Goal: Task Accomplishment & Management: Manage account settings

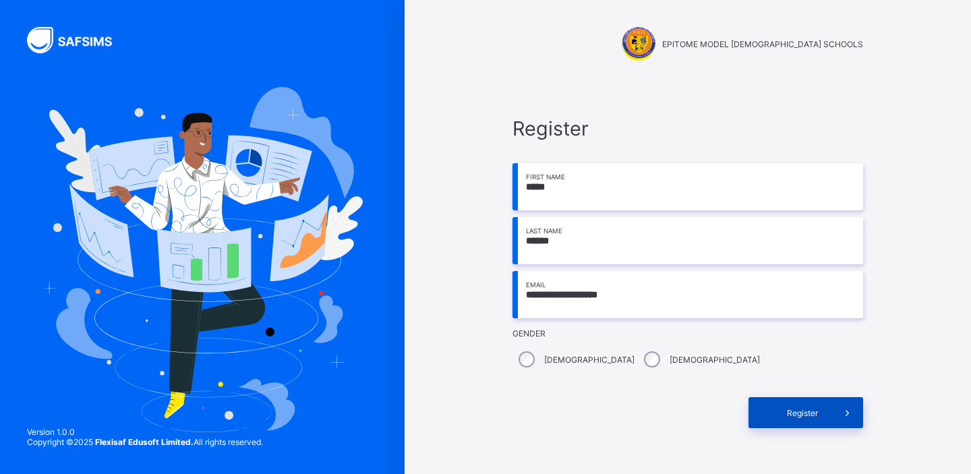
click at [796, 412] on span "Register" at bounding box center [802, 413] width 60 height 10
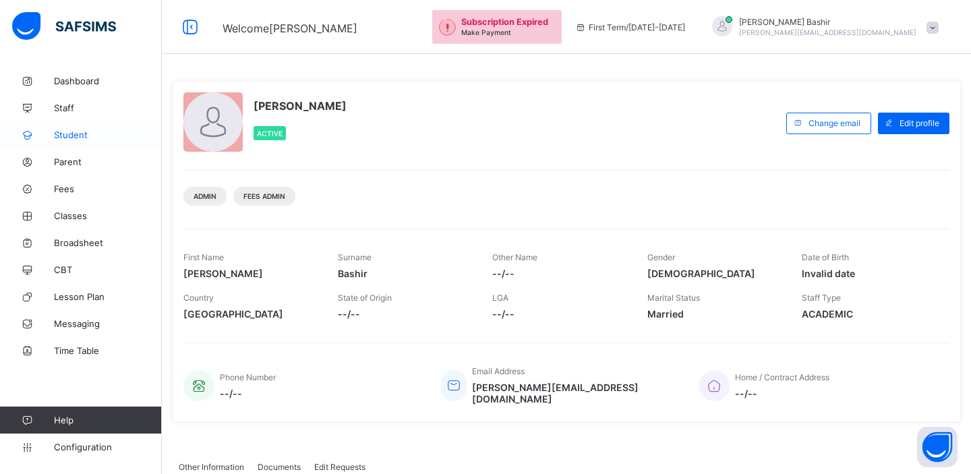
click at [84, 143] on link "Student" at bounding box center [81, 134] width 162 height 27
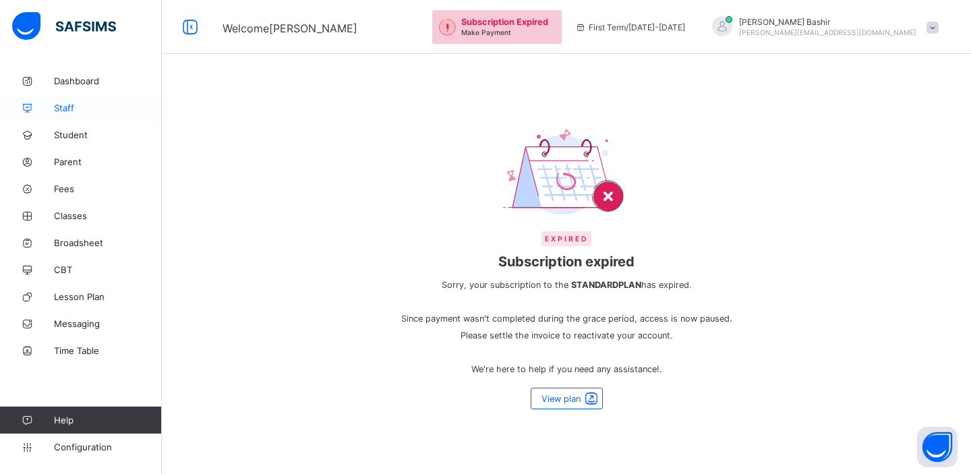
click at [69, 107] on span "Staff" at bounding box center [108, 108] width 108 height 11
click at [88, 86] on link "Dashboard" at bounding box center [81, 80] width 162 height 27
click at [71, 185] on span "Fees" at bounding box center [108, 188] width 108 height 11
click at [71, 215] on span "Classes" at bounding box center [108, 215] width 108 height 11
click at [76, 237] on span "Broadsheet" at bounding box center [108, 242] width 108 height 11
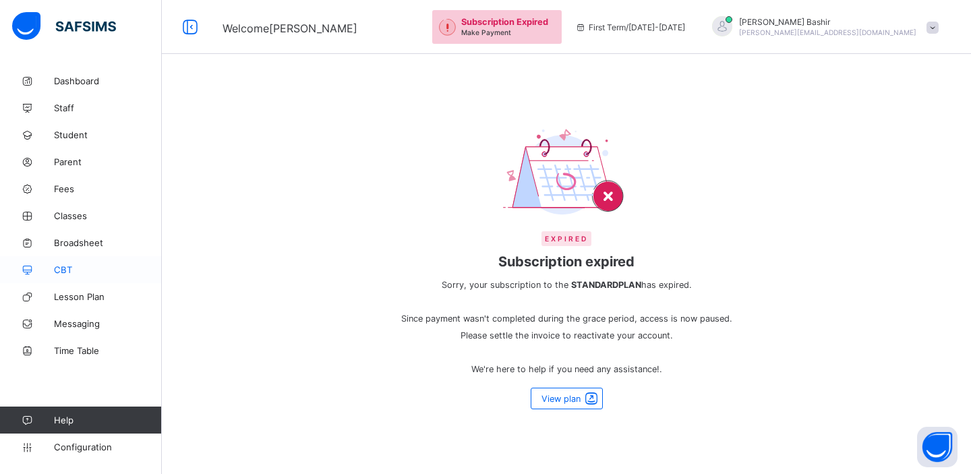
click at [69, 273] on span "CBT" at bounding box center [108, 269] width 108 height 11
click at [69, 302] on span "Lesson Plan" at bounding box center [108, 296] width 108 height 11
click at [69, 321] on span "Messaging" at bounding box center [108, 323] width 108 height 11
click at [67, 359] on link "Time Table" at bounding box center [81, 350] width 162 height 27
click at [77, 451] on span "Configuration" at bounding box center [107, 447] width 107 height 11
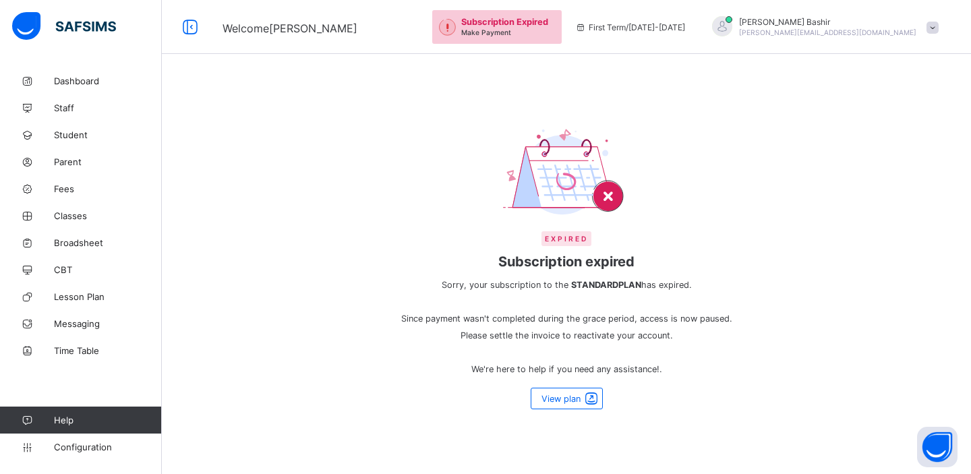
click at [912, 30] on span "[PERSON_NAME][EMAIL_ADDRESS][DOMAIN_NAME]" at bounding box center [827, 32] width 177 height 8
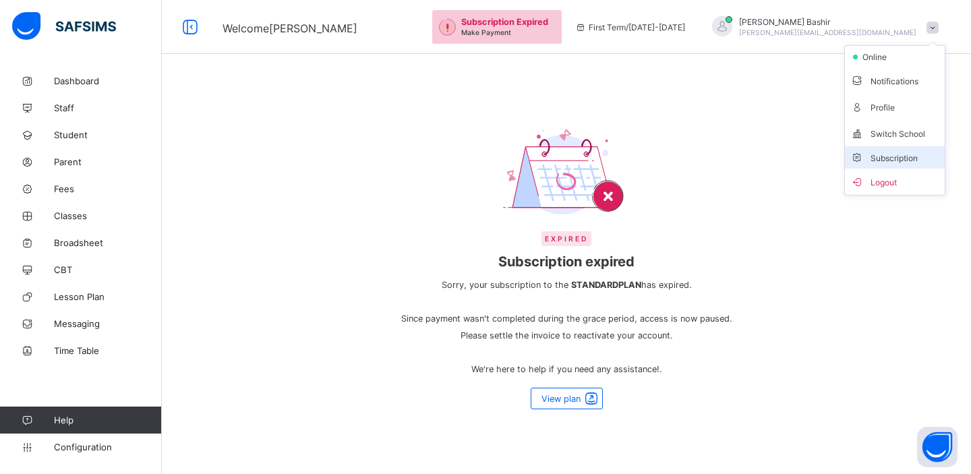
click at [878, 157] on span "Subscription" at bounding box center [884, 158] width 67 height 10
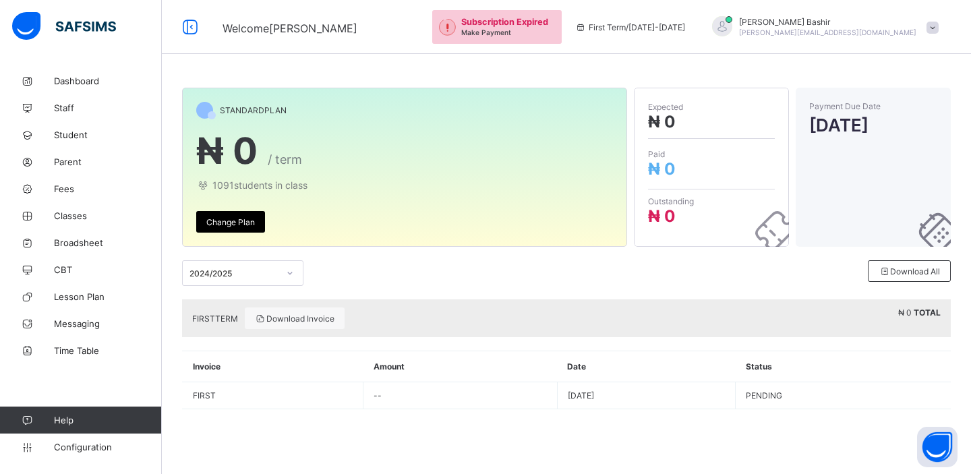
click at [890, 29] on span "[PERSON_NAME][EMAIL_ADDRESS][DOMAIN_NAME]" at bounding box center [827, 32] width 177 height 8
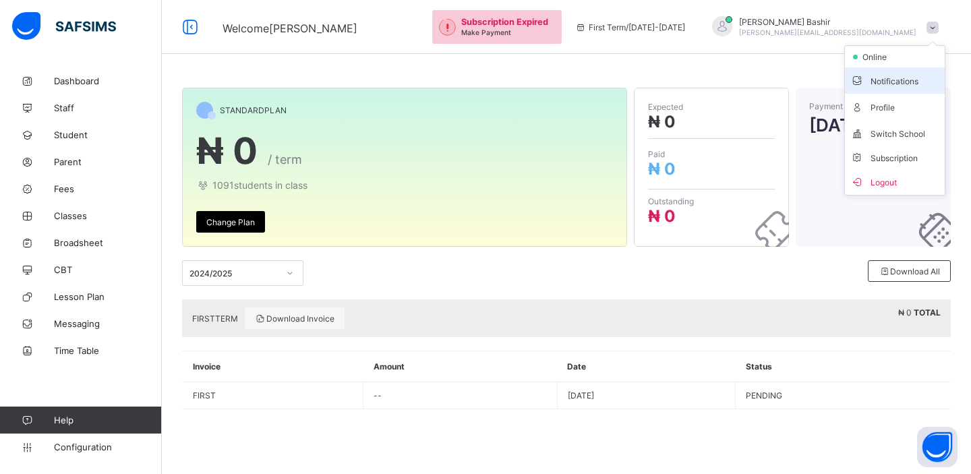
click at [884, 82] on span "Notifications" at bounding box center [895, 81] width 89 height 16
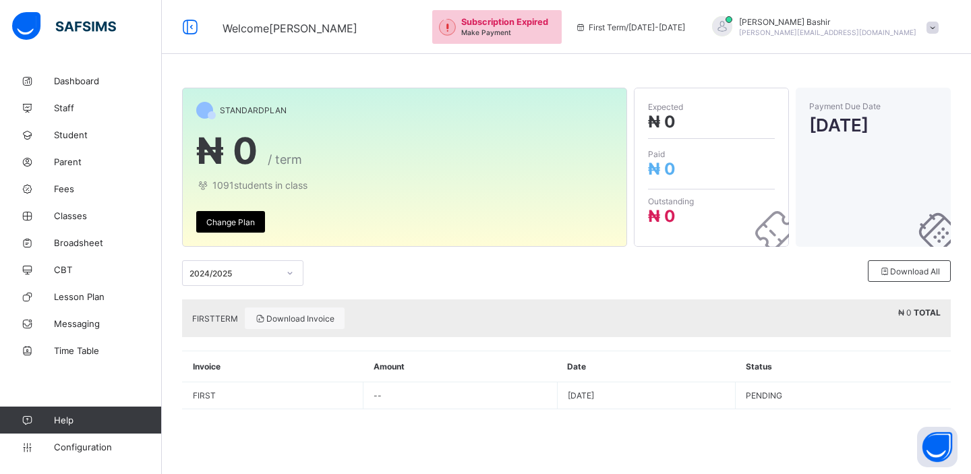
click at [885, 30] on span "[PERSON_NAME][EMAIL_ADDRESS][DOMAIN_NAME]" at bounding box center [827, 32] width 177 height 8
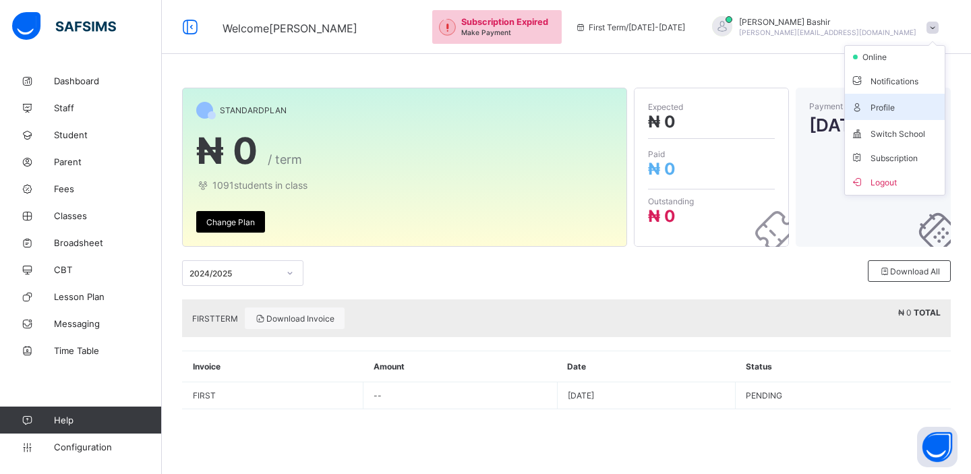
click at [876, 105] on span "Profile" at bounding box center [895, 107] width 89 height 16
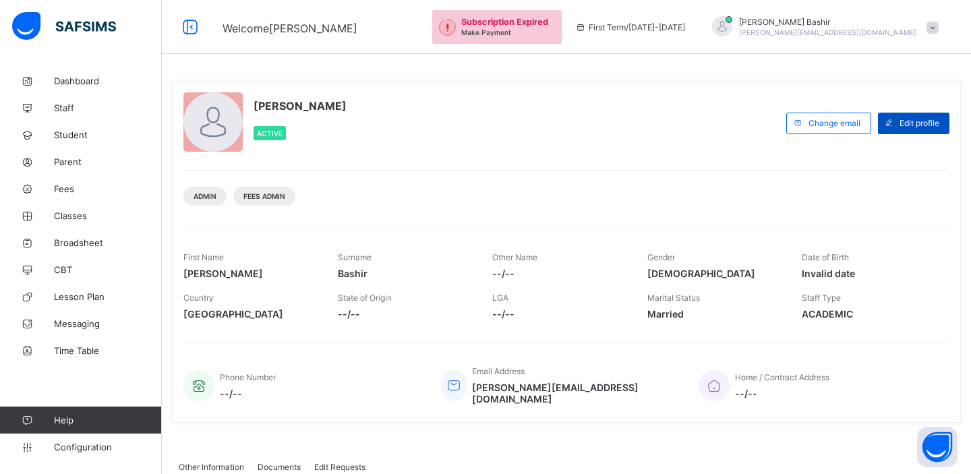
click at [914, 125] on span "Edit profile" at bounding box center [920, 123] width 40 height 10
select select "**"
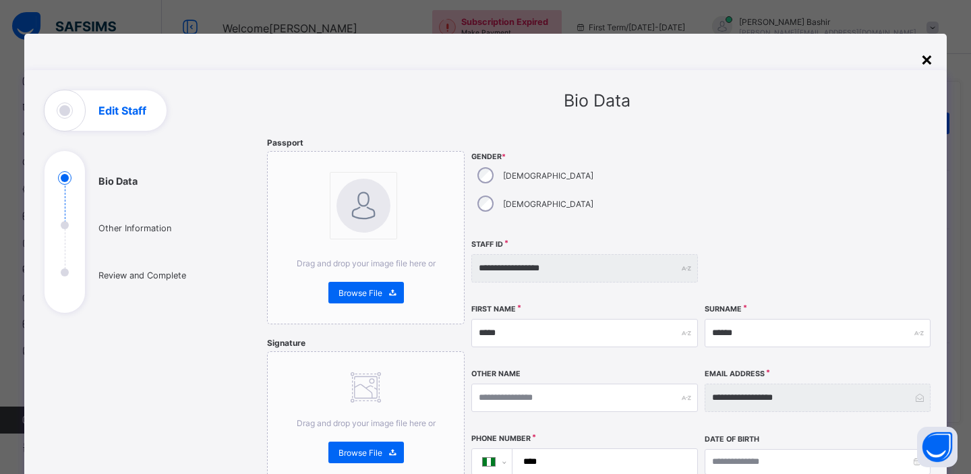
click at [925, 61] on div "×" at bounding box center [927, 58] width 13 height 23
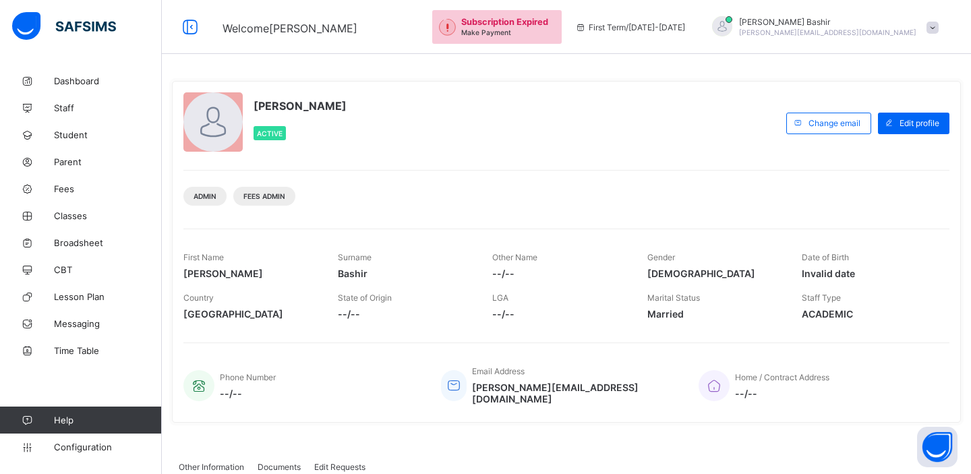
click at [905, 30] on span "[PERSON_NAME][EMAIL_ADDRESS][DOMAIN_NAME]" at bounding box center [827, 32] width 177 height 8
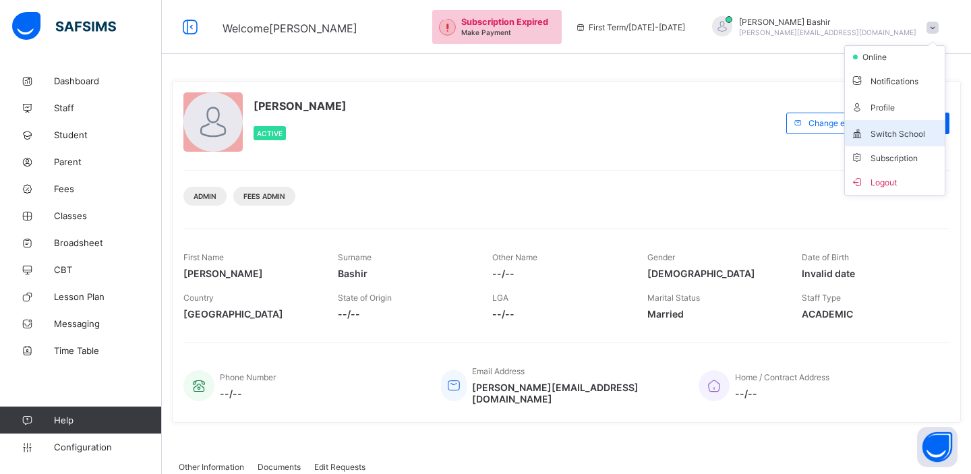
click at [902, 133] on span "Switch School" at bounding box center [895, 133] width 89 height 16
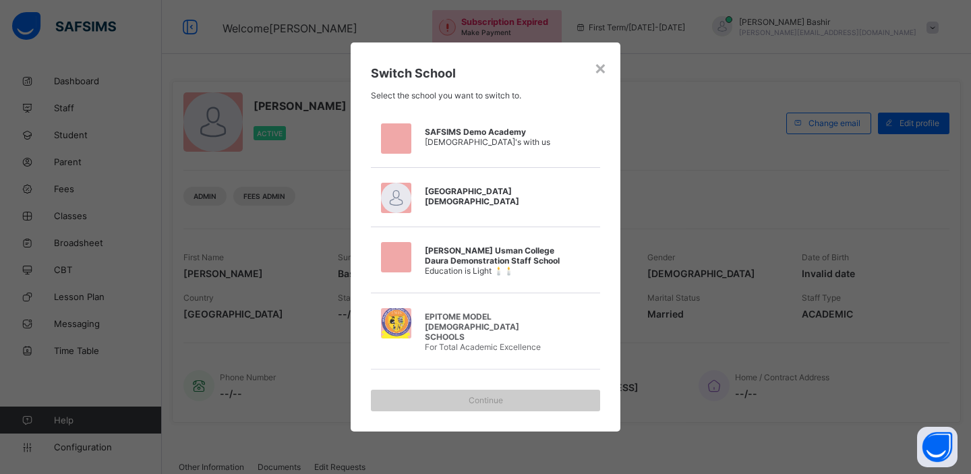
scroll to position [1333, 0]
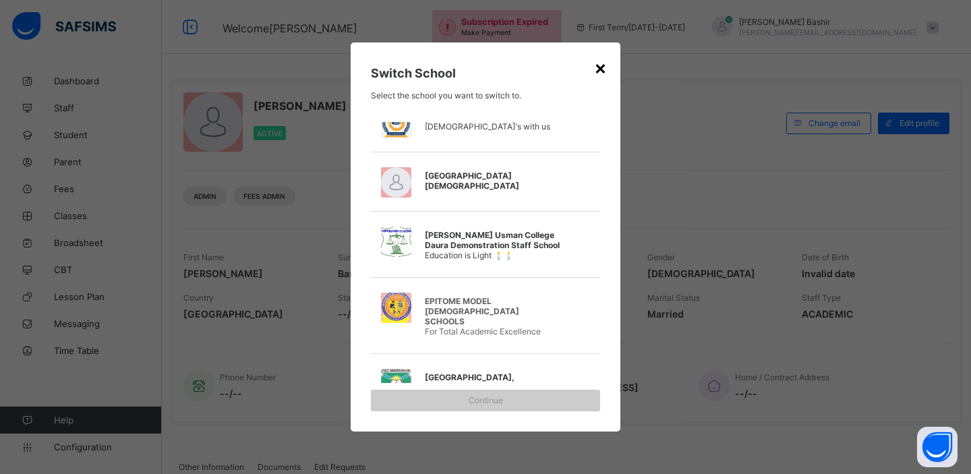
click at [602, 69] on div "×" at bounding box center [600, 67] width 13 height 23
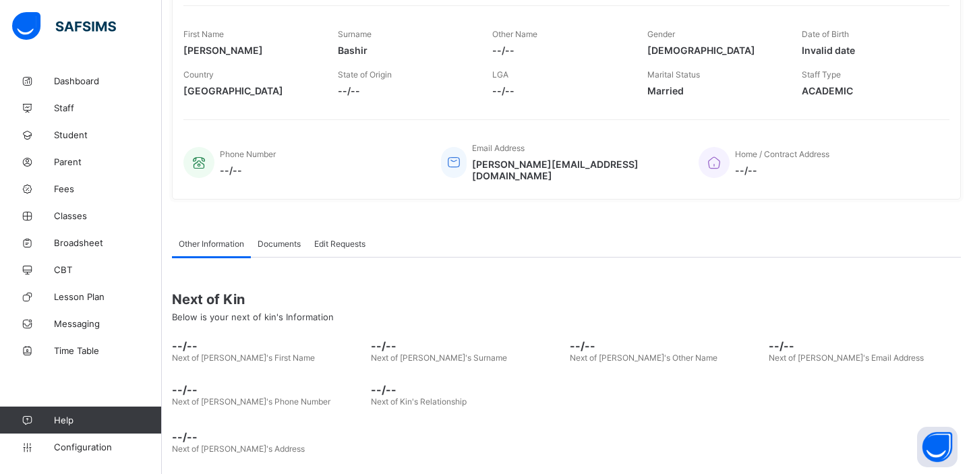
scroll to position [0, 0]
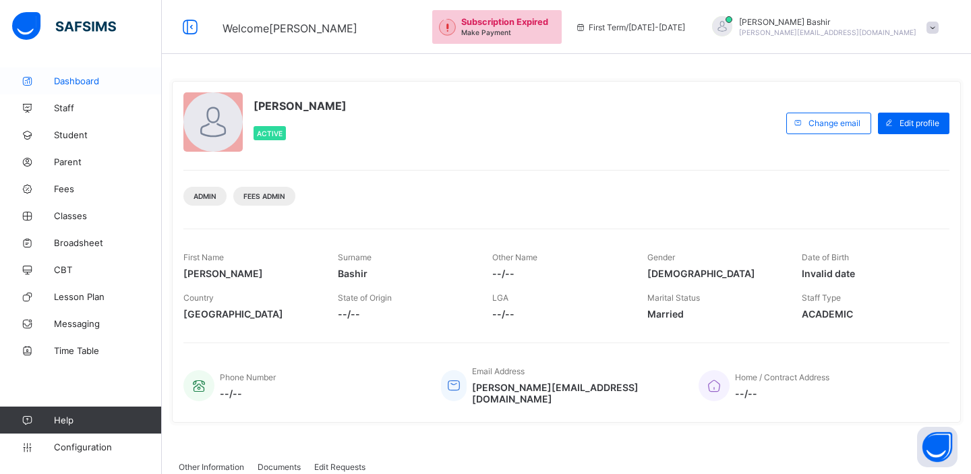
click at [85, 82] on span "Dashboard" at bounding box center [108, 81] width 108 height 11
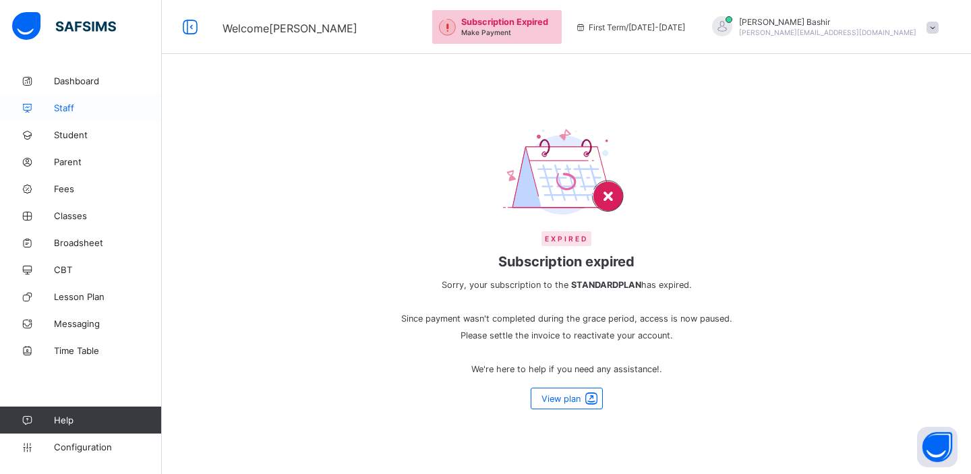
click at [66, 109] on span "Staff" at bounding box center [108, 108] width 108 height 11
click at [72, 132] on span "Student" at bounding box center [108, 135] width 108 height 11
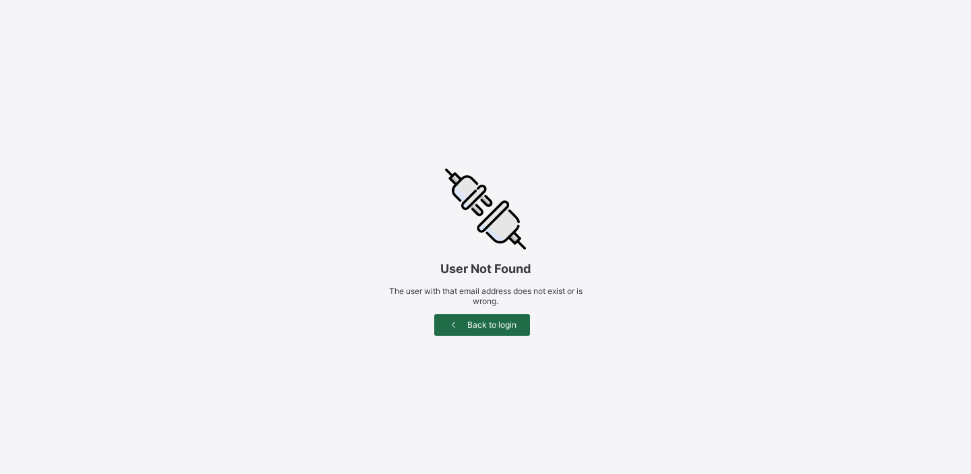
click at [465, 331] on div "Back to login" at bounding box center [482, 325] width 96 height 22
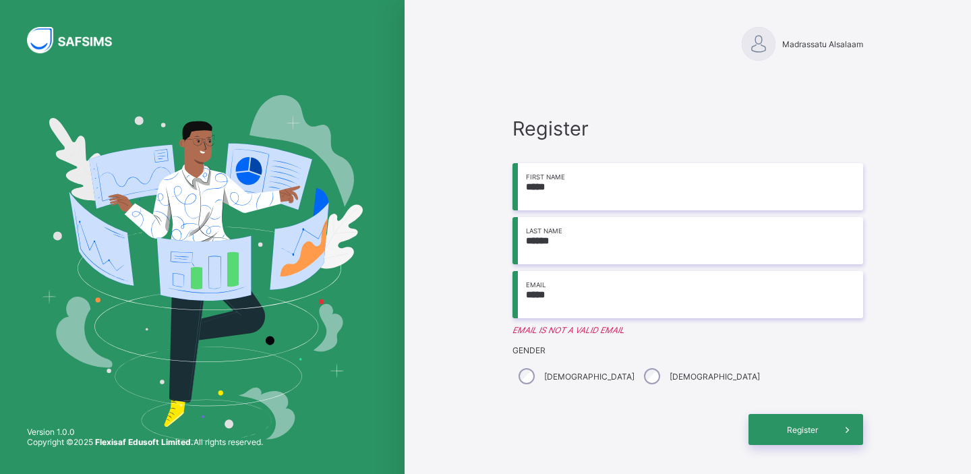
type input "**********"
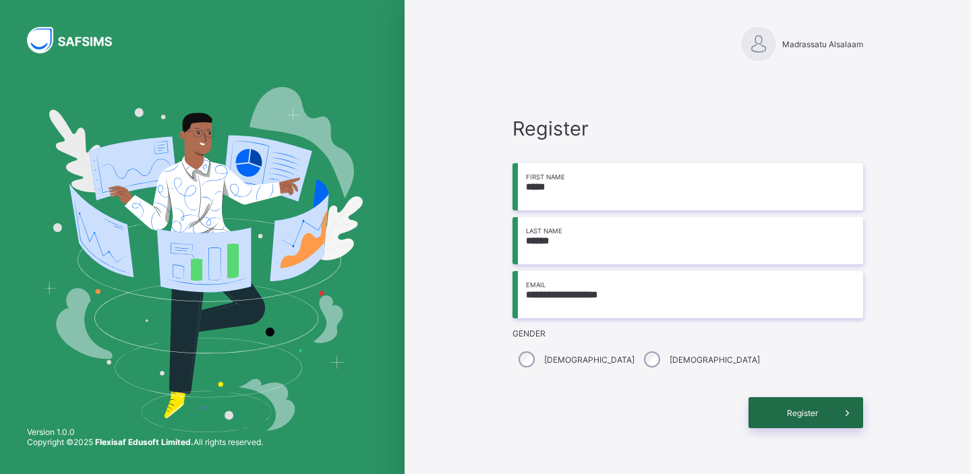
click at [797, 415] on span "Register" at bounding box center [802, 413] width 60 height 10
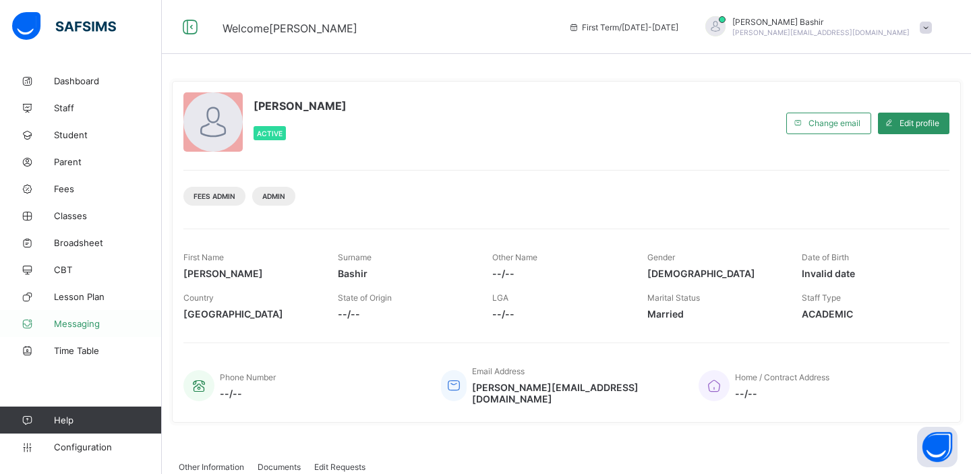
click at [86, 324] on span "Messaging" at bounding box center [108, 323] width 108 height 11
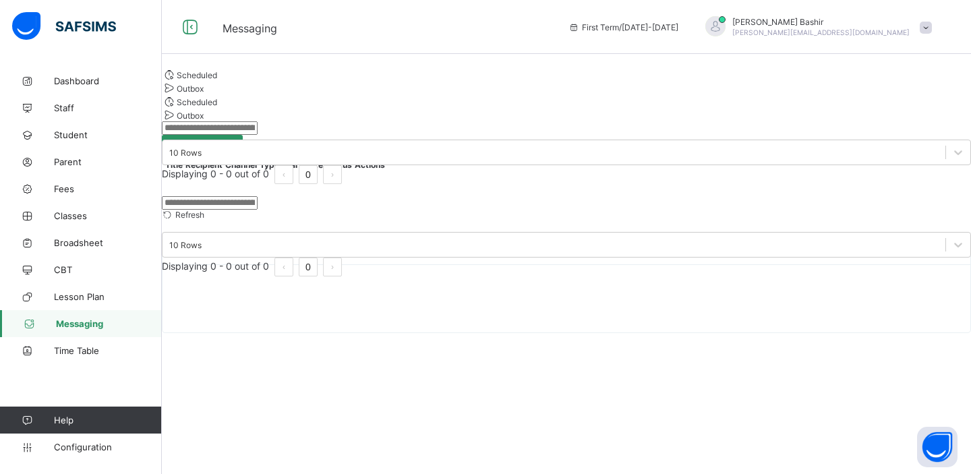
click at [204, 94] on span "Outbox" at bounding box center [190, 89] width 27 height 10
click at [217, 80] on span "Scheduled" at bounding box center [197, 75] width 40 height 10
click at [92, 449] on span "Configuration" at bounding box center [107, 447] width 107 height 11
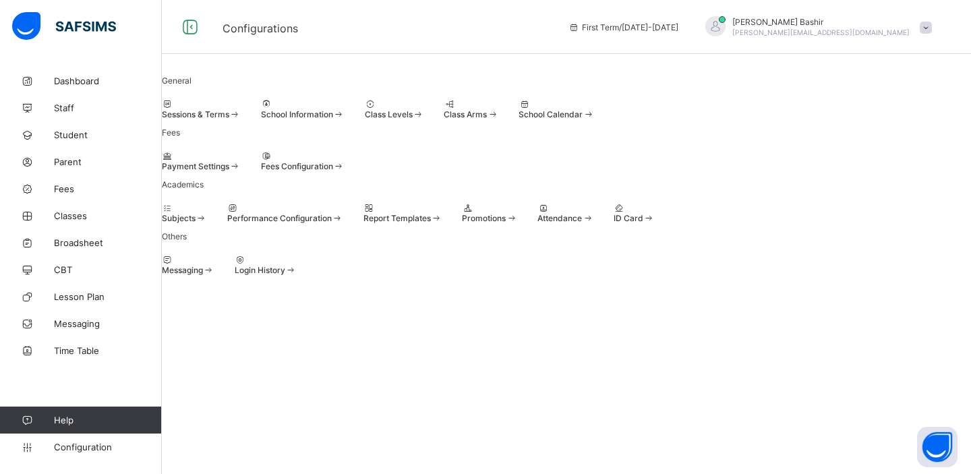
click at [162, 265] on span at bounding box center [162, 265] width 0 height 0
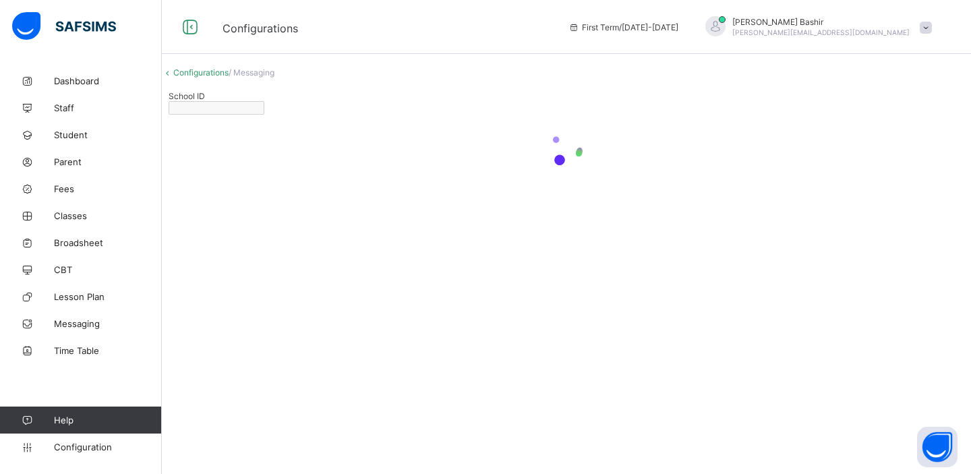
type input "**********"
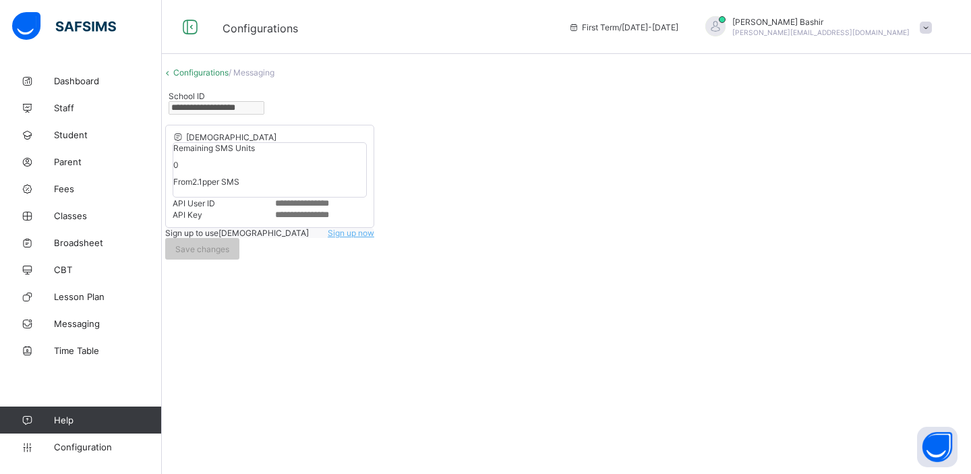
click at [304, 209] on input "text" at bounding box center [320, 203] width 93 height 11
type input "*****"
click at [300, 221] on input "text" at bounding box center [320, 215] width 93 height 11
type input "*"
click at [308, 209] on input "*****" at bounding box center [320, 203] width 93 height 11
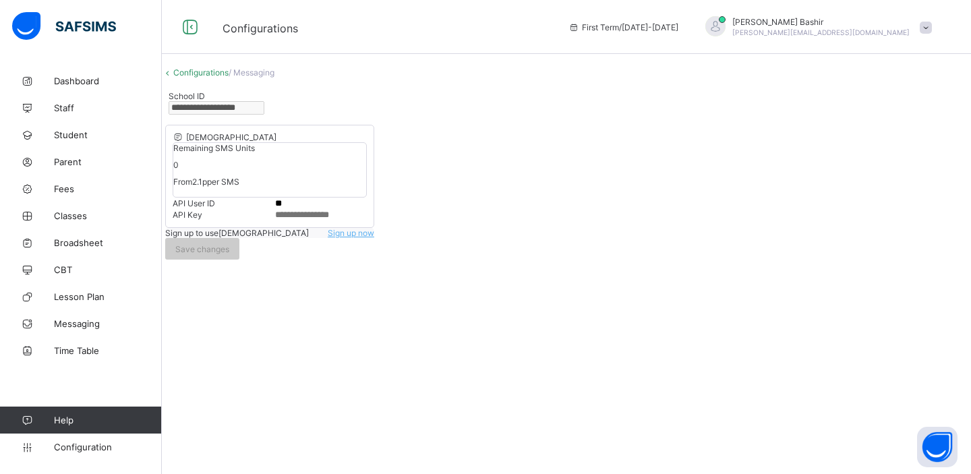
type input "*"
click at [426, 188] on div "VOODOO Remaining SMS Units 0 From 2.1p per SMS API User ID API Key Sign up to u…" at bounding box center [567, 192] width 810 height 142
